Goal: Task Accomplishment & Management: Use online tool/utility

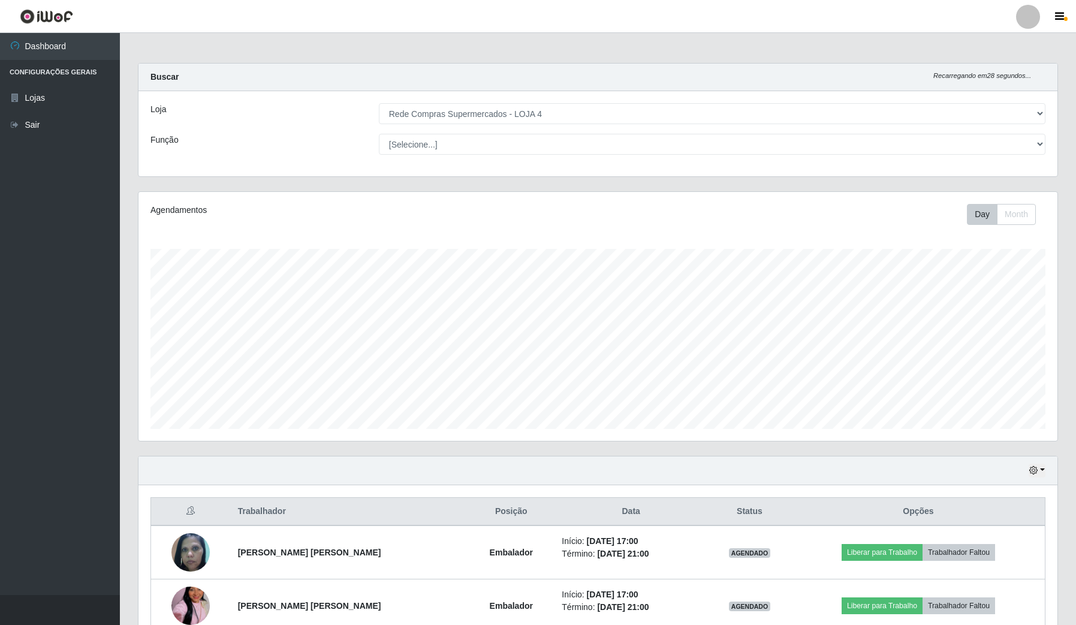
select select "159"
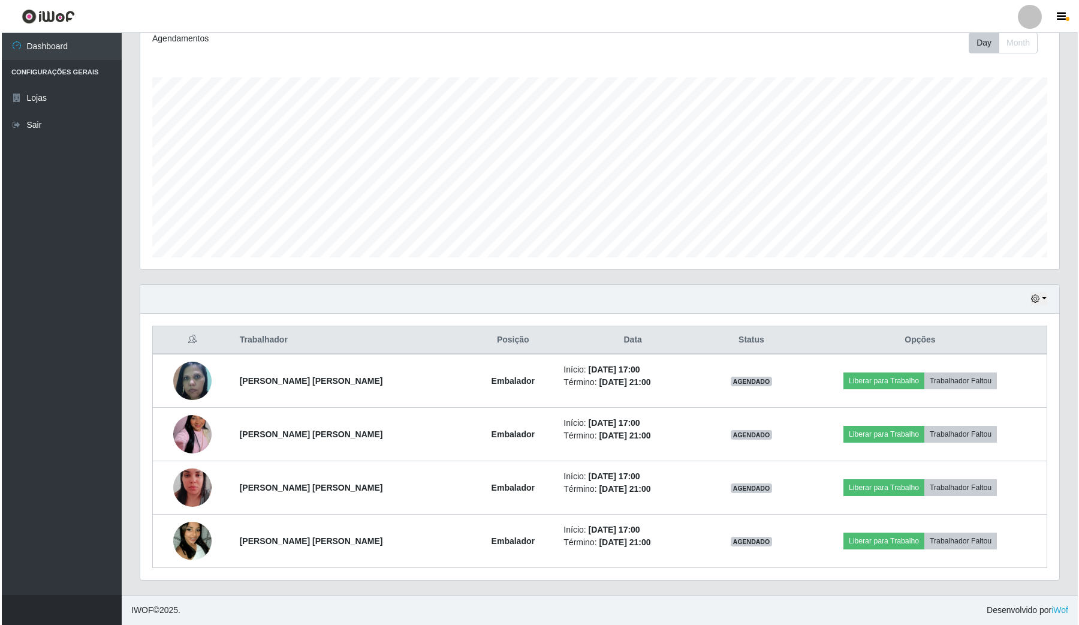
scroll to position [249, 918]
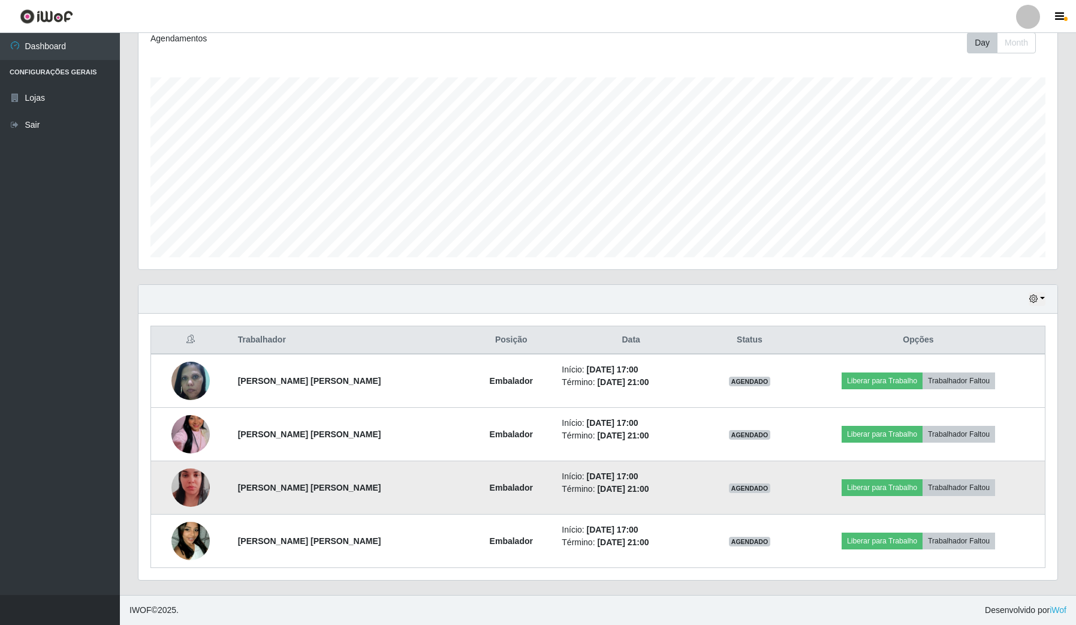
click at [192, 490] on img at bounding box center [190, 487] width 38 height 68
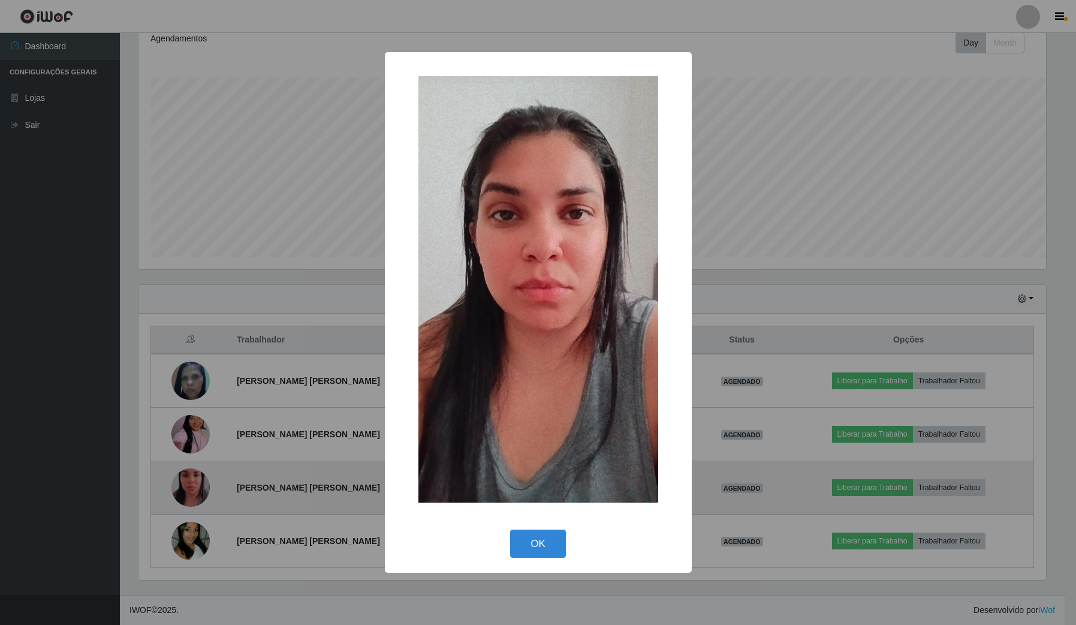
scroll to position [249, 910]
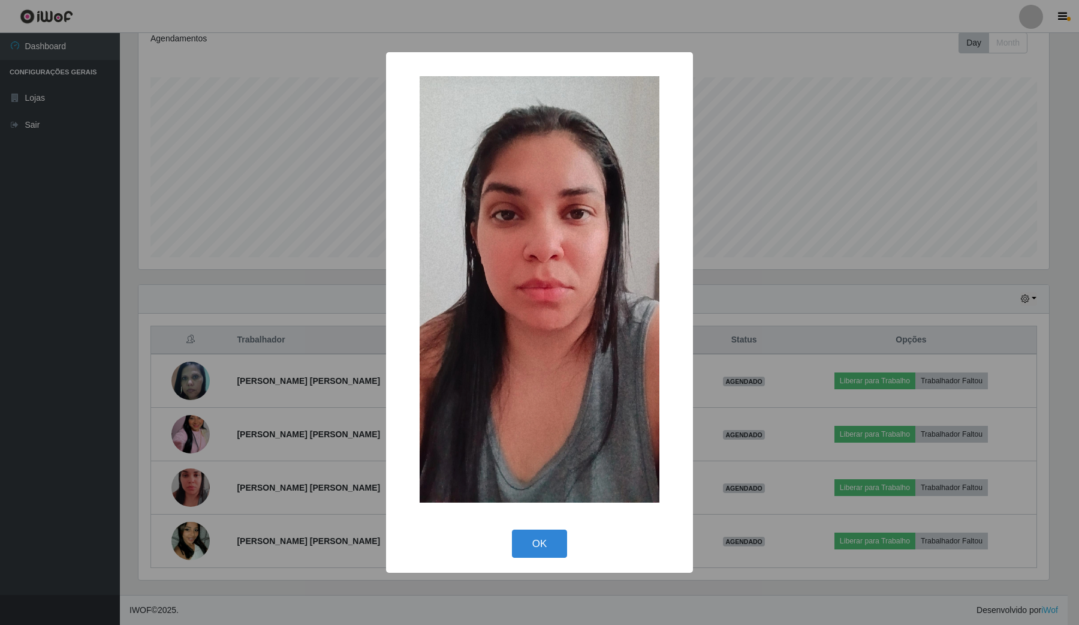
click at [46, 402] on div "× OK Cancel" at bounding box center [539, 312] width 1079 height 625
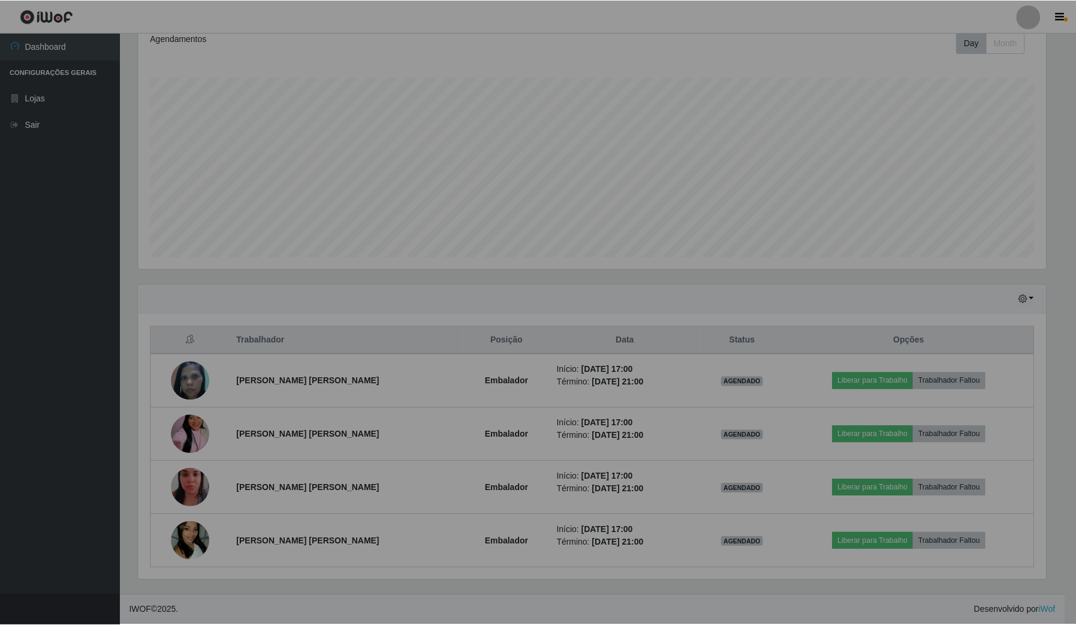
scroll to position [249, 918]
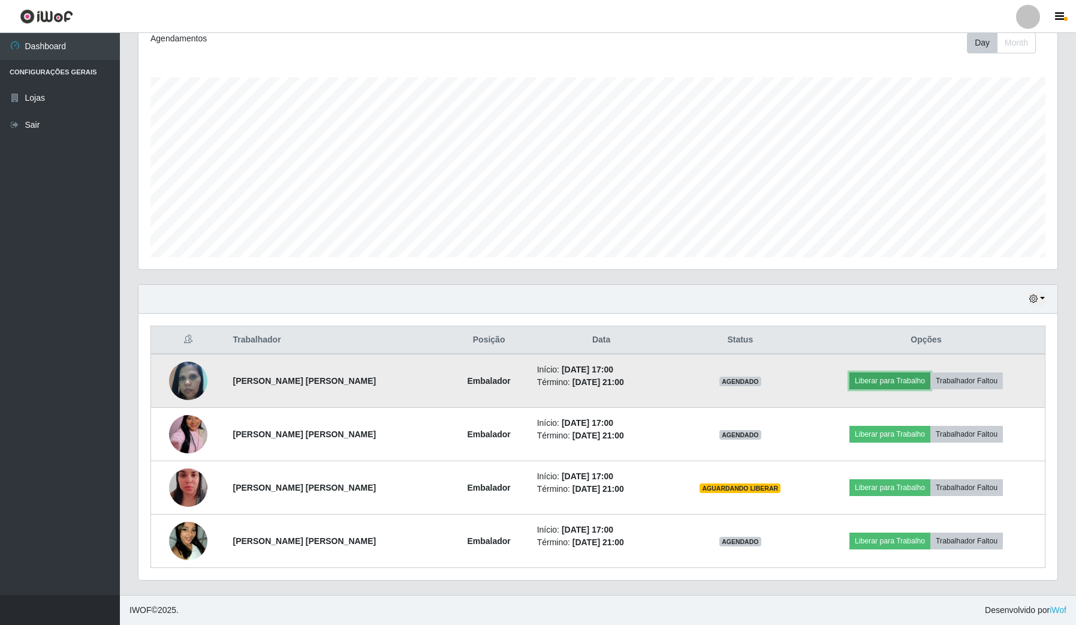
click at [884, 376] on button "Liberar para Trabalho" at bounding box center [889, 380] width 81 height 17
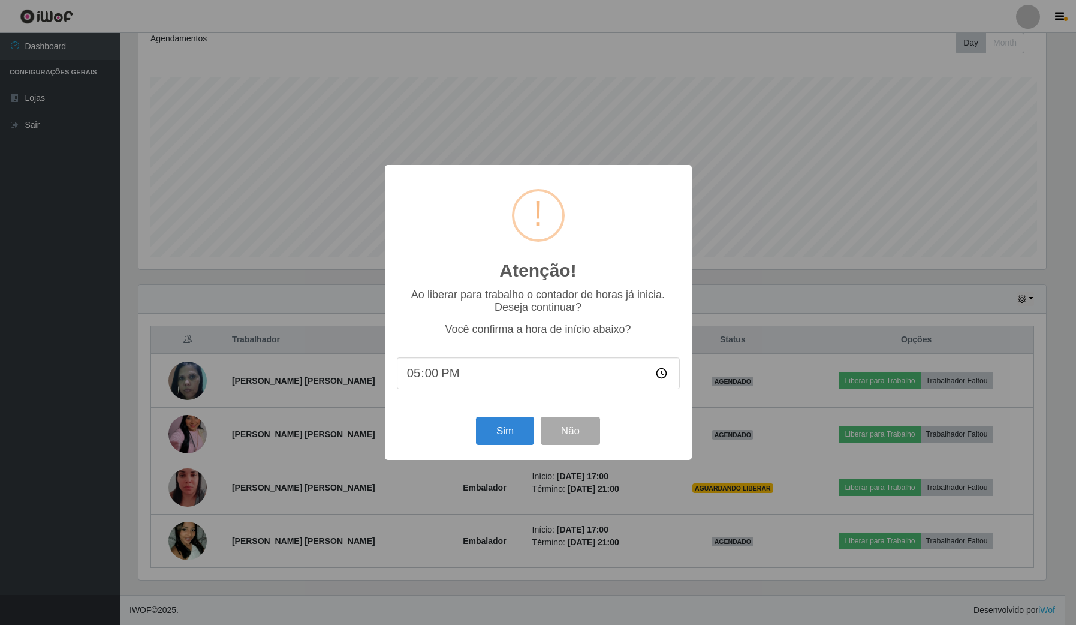
scroll to position [249, 910]
click at [498, 436] on button "Sim" at bounding box center [506, 431] width 58 height 28
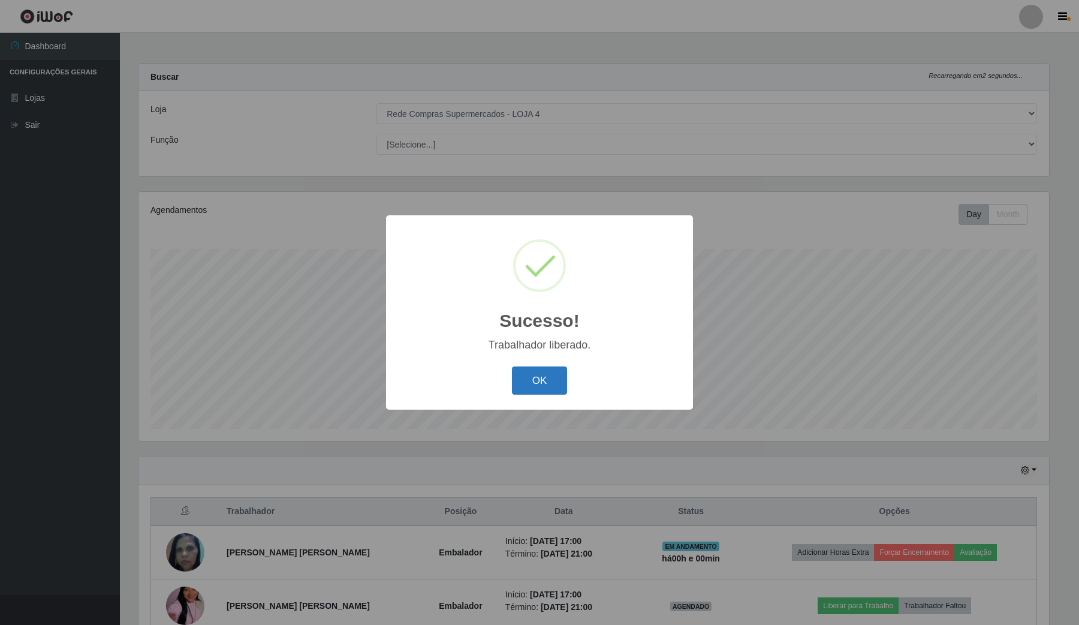
click at [550, 378] on button "OK" at bounding box center [540, 380] width 56 height 28
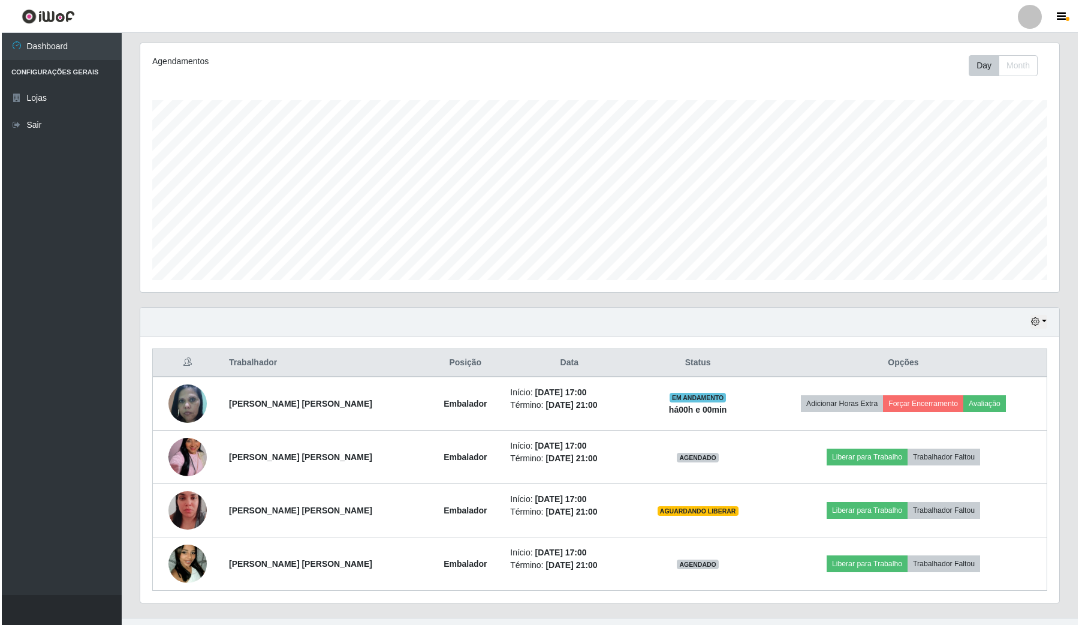
scroll to position [150, 0]
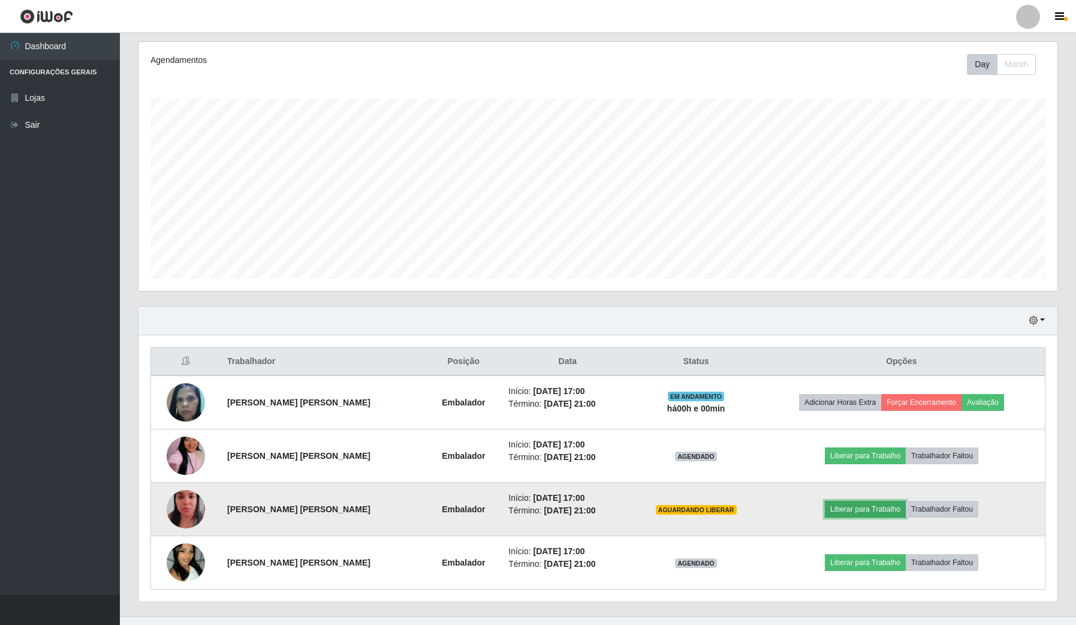
click at [864, 505] on button "Liberar para Trabalho" at bounding box center [865, 508] width 81 height 17
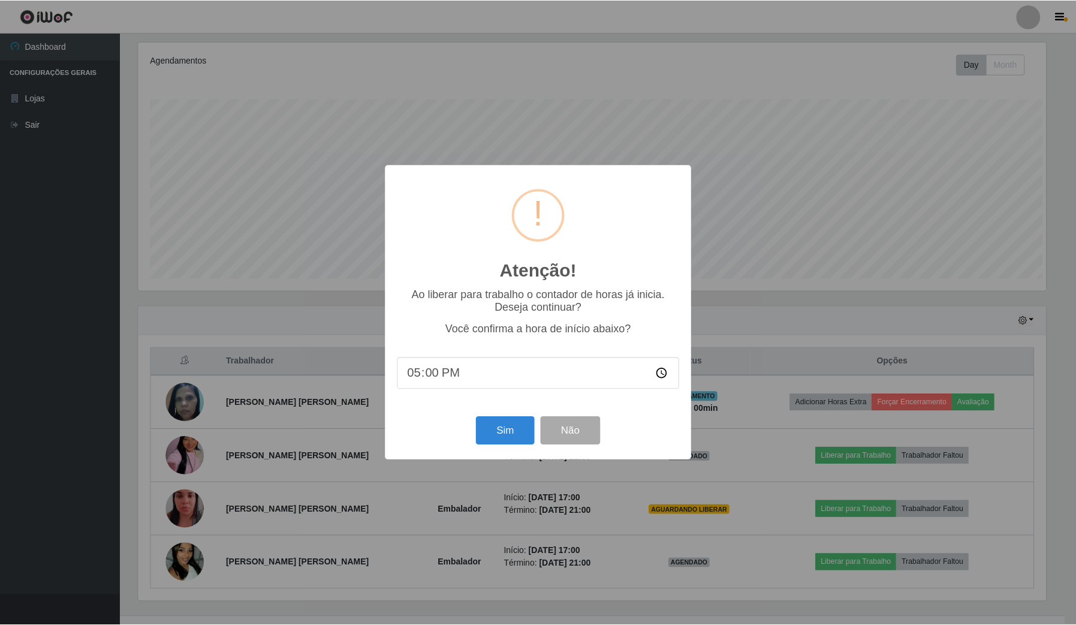
scroll to position [249, 910]
click at [521, 435] on button "Sim" at bounding box center [506, 431] width 58 height 28
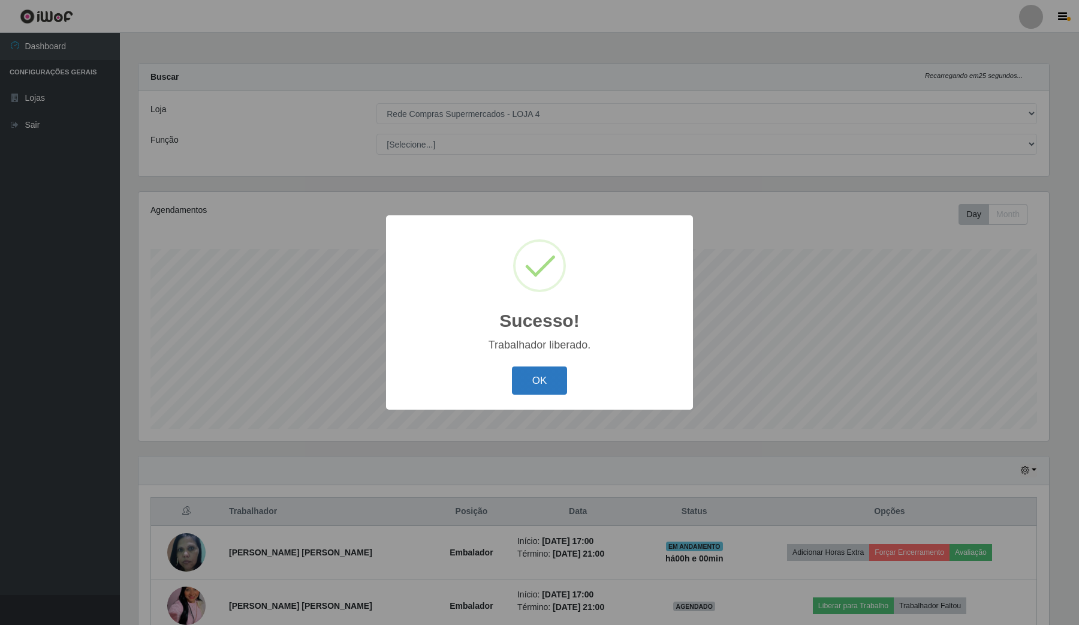
click at [557, 381] on button "OK" at bounding box center [540, 380] width 56 height 28
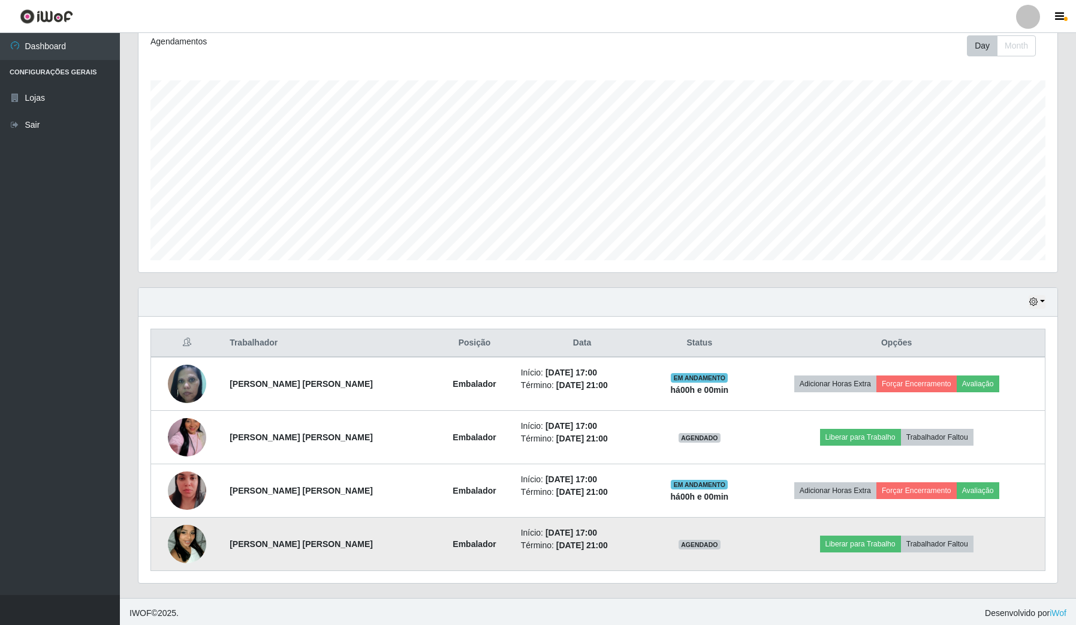
scroll to position [173, 0]
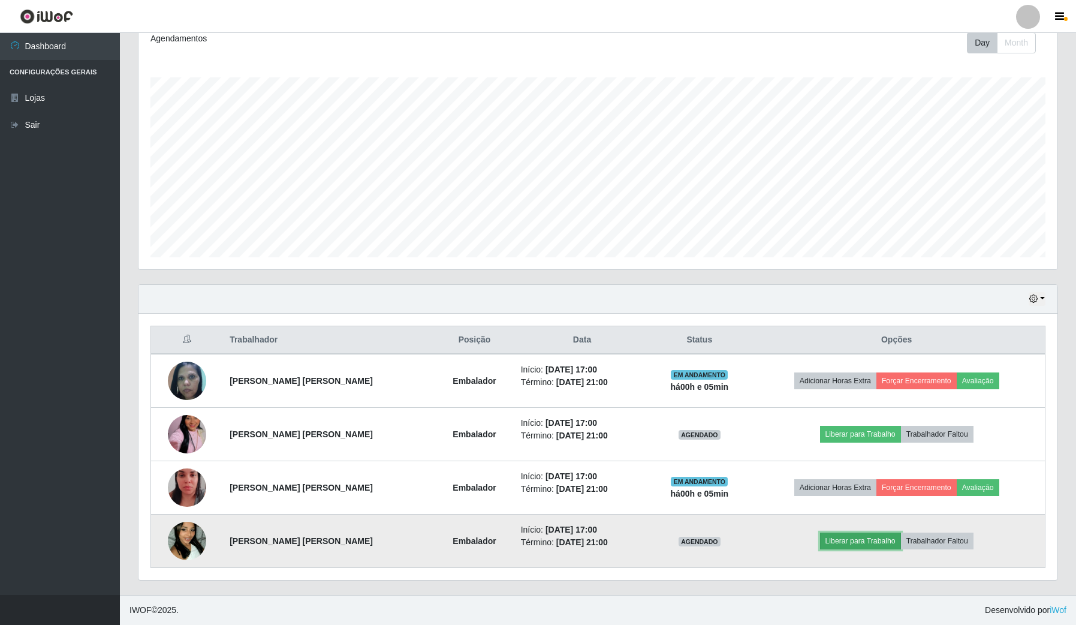
click at [849, 537] on button "Liberar para Trabalho" at bounding box center [860, 540] width 81 height 17
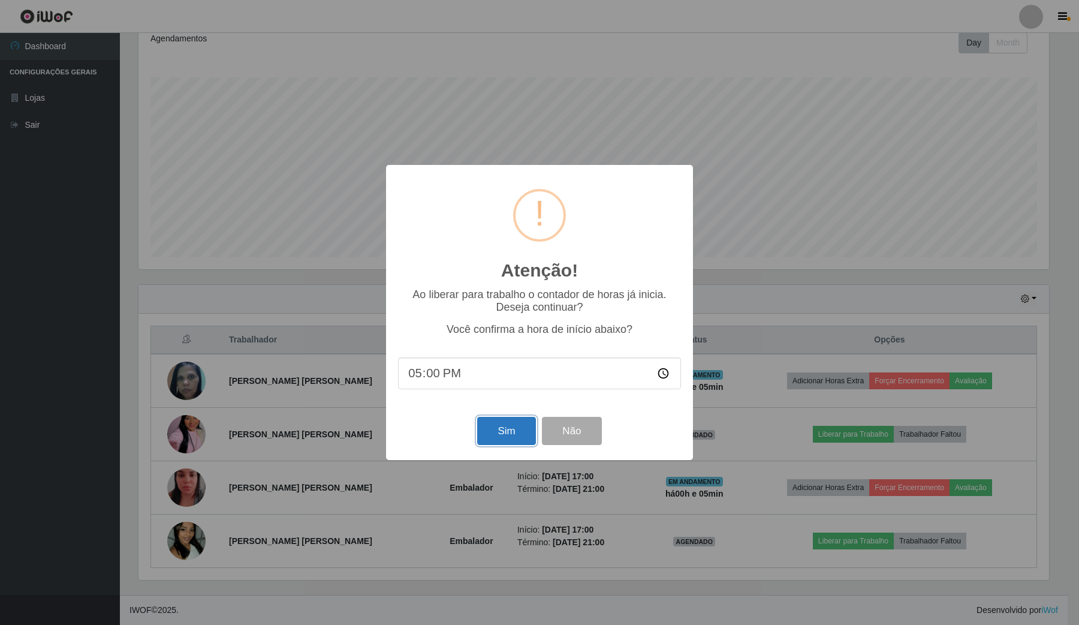
click at [487, 432] on button "Sim" at bounding box center [506, 431] width 58 height 28
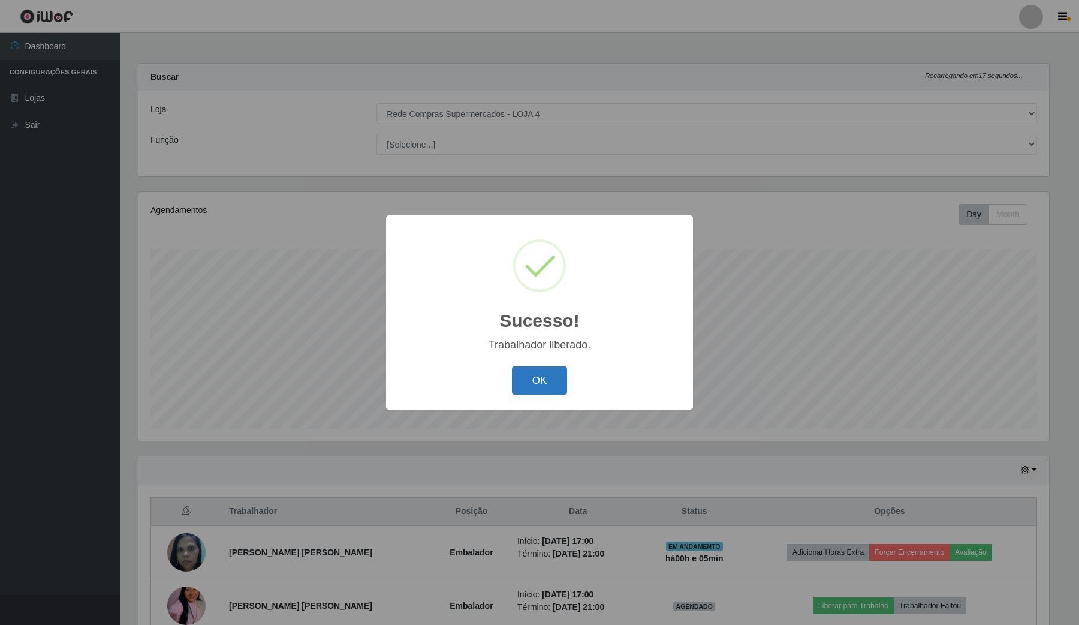
click at [558, 373] on button "OK" at bounding box center [540, 380] width 56 height 28
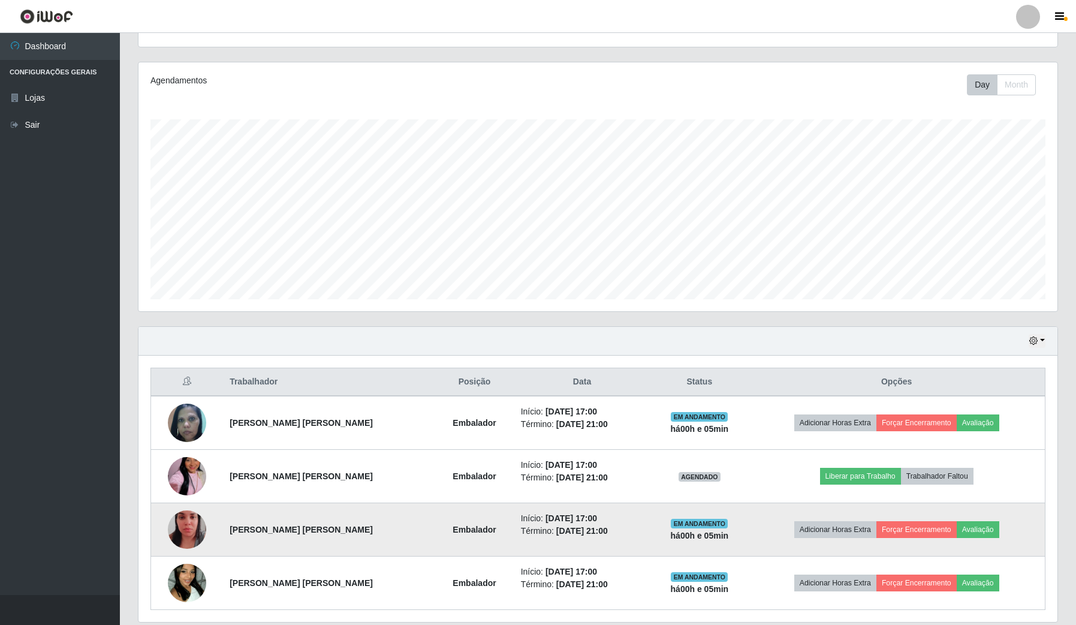
scroll to position [150, 0]
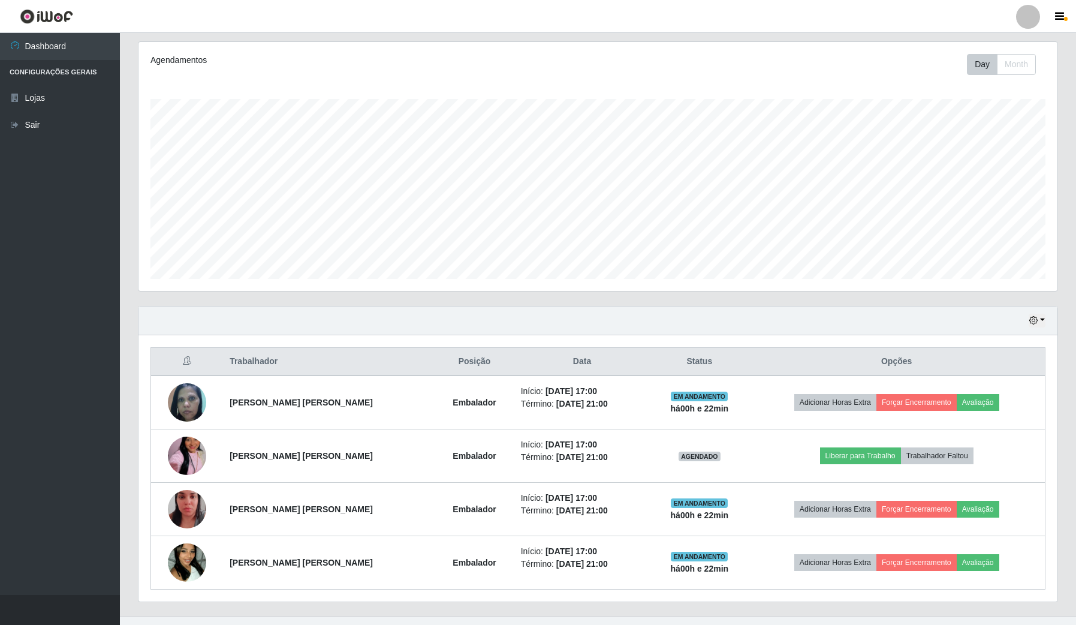
click at [84, 294] on ul "Dashboard Configurações Gerais Lojas Sair" at bounding box center [60, 314] width 120 height 562
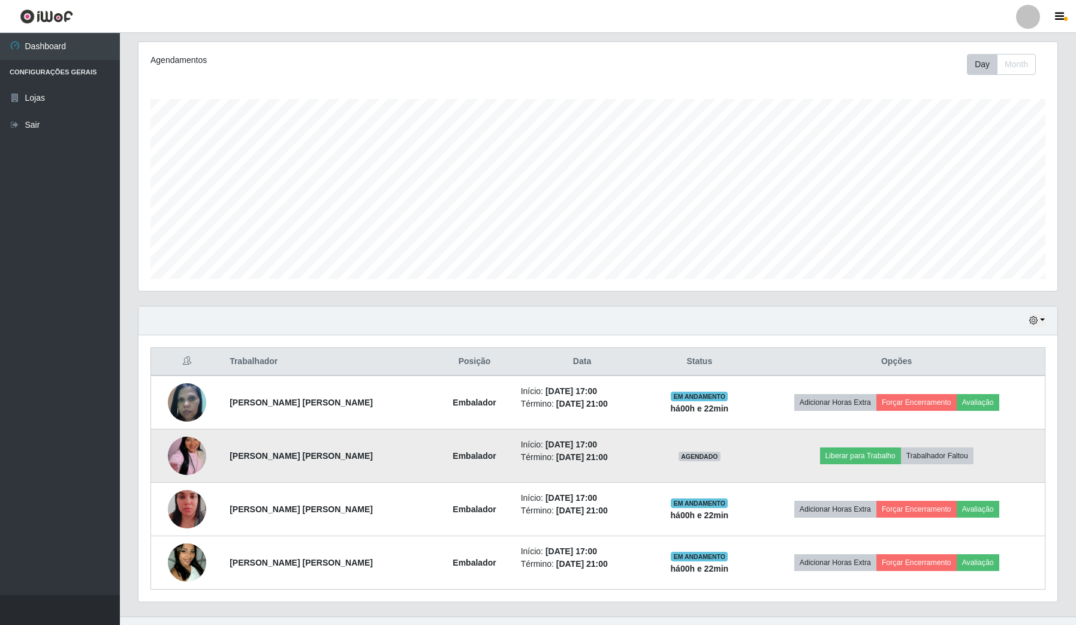
click at [176, 463] on img at bounding box center [187, 455] width 38 height 68
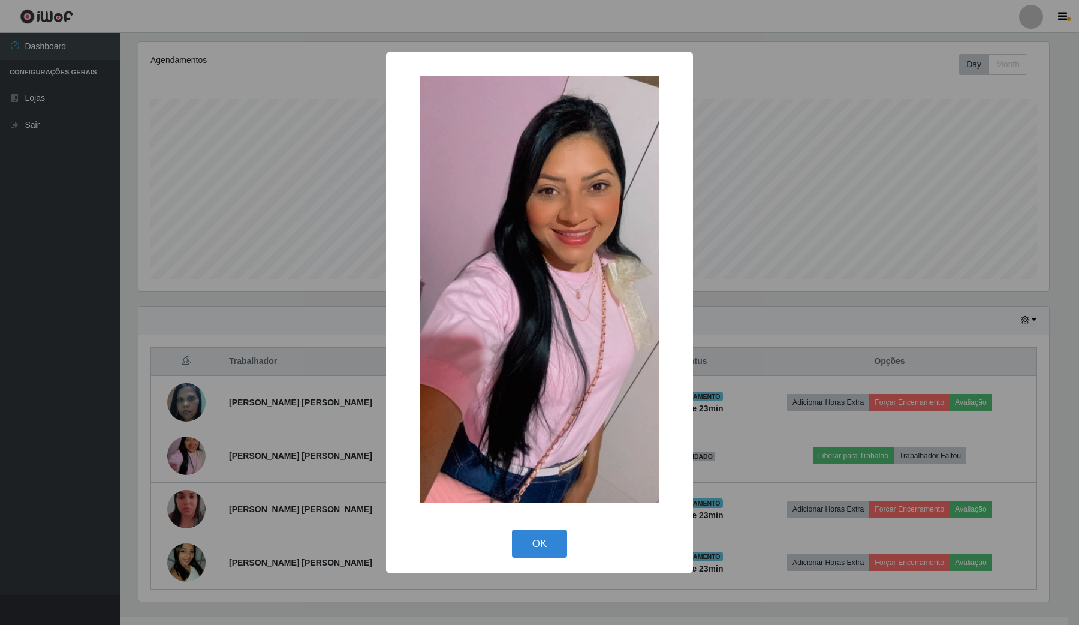
click at [53, 366] on div "× OK Cancel" at bounding box center [539, 312] width 1079 height 625
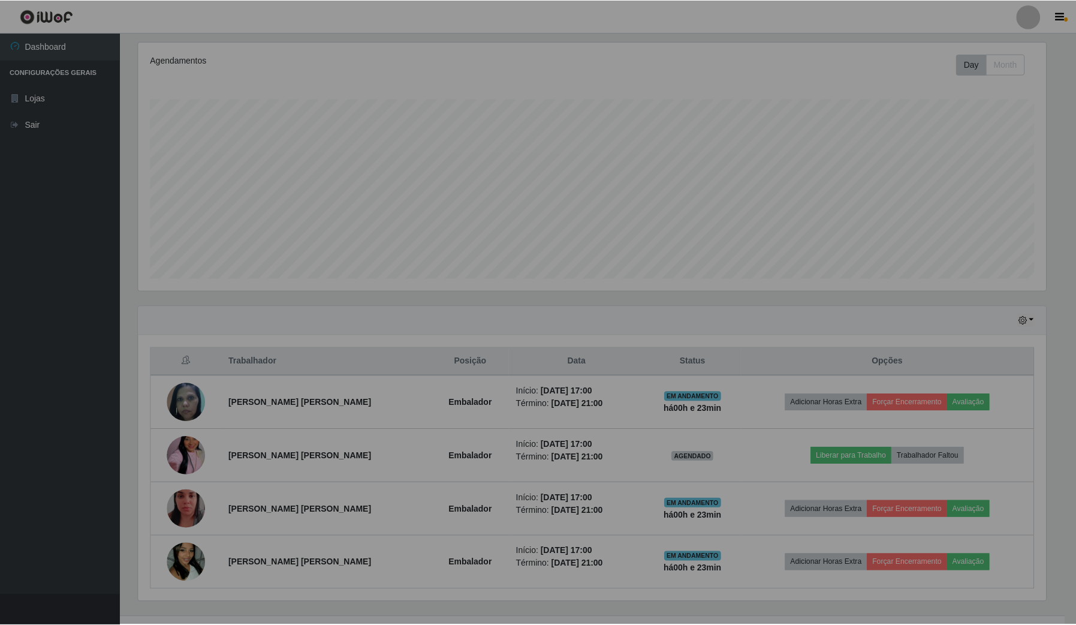
scroll to position [249, 918]
